Goal: Task Accomplishment & Management: Complete application form

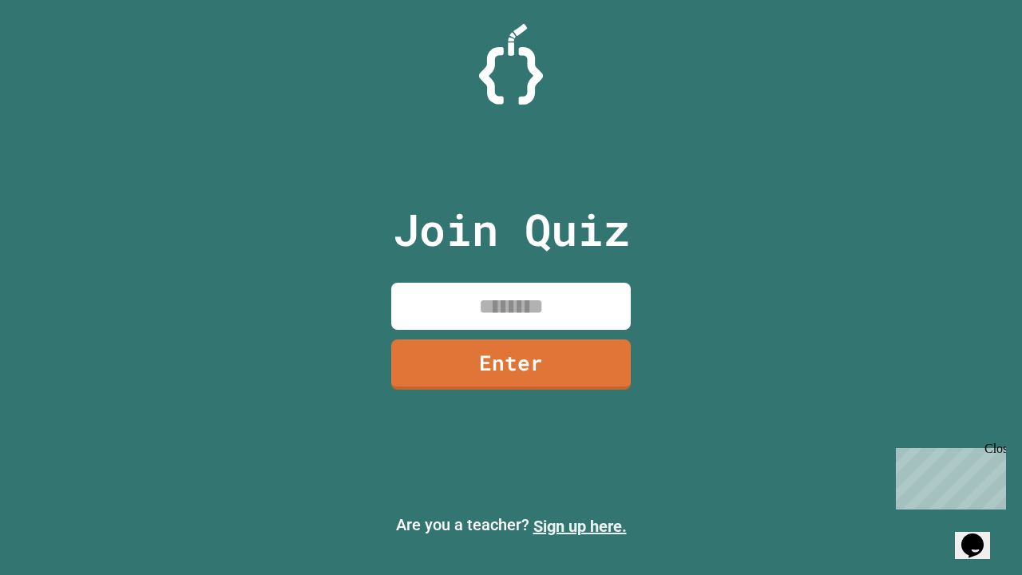
click at [580, 526] on link "Sign up here." at bounding box center [579, 525] width 93 height 19
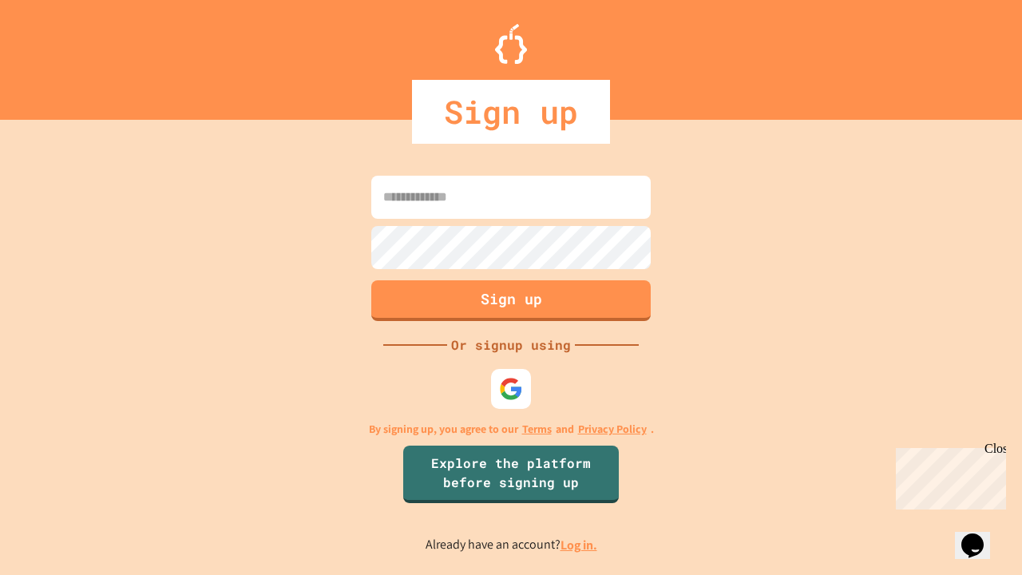
click at [580, 544] on link "Log in." at bounding box center [578, 544] width 37 height 17
